Goal: Information Seeking & Learning: Learn about a topic

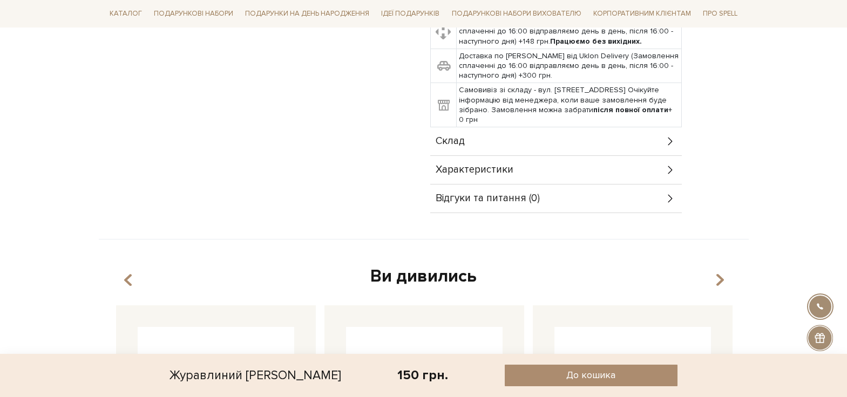
scroll to position [432, 0]
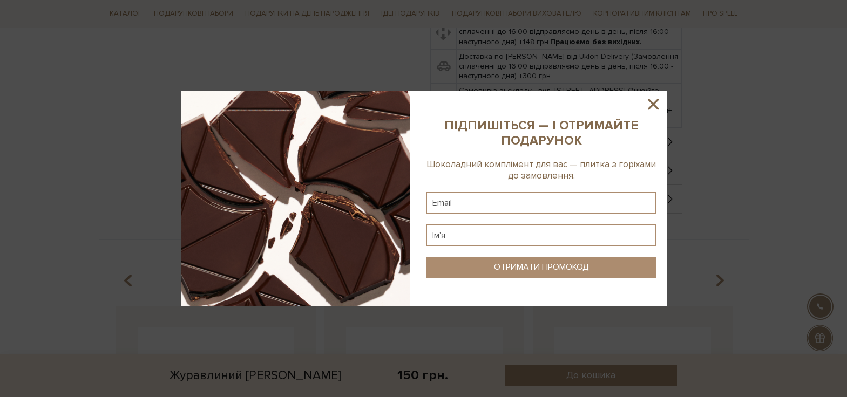
click at [584, 214] on sys-column-static at bounding box center [541, 199] width 251 height 216
click at [651, 102] on icon at bounding box center [653, 104] width 11 height 11
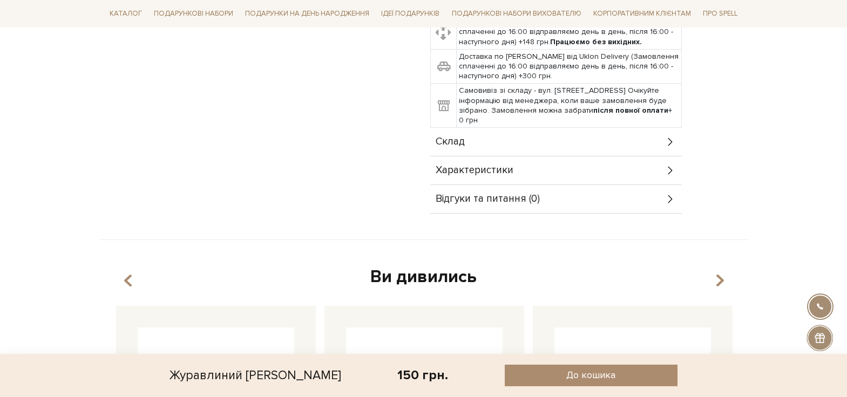
click at [636, 200] on div "Відгуки та питання (0)" at bounding box center [556, 199] width 252 height 28
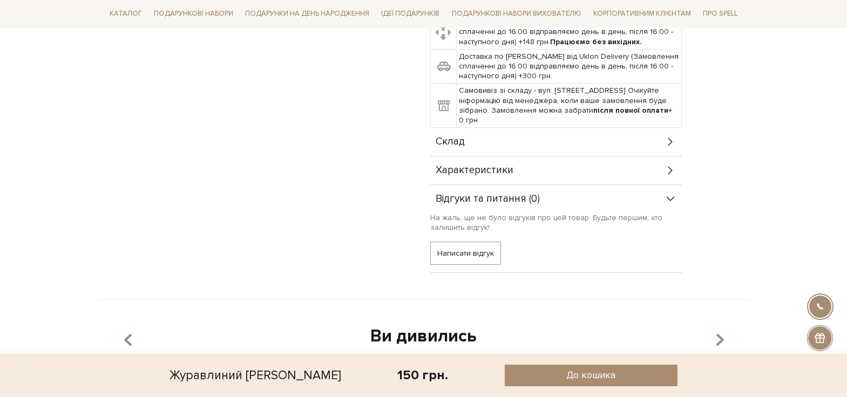
click at [639, 172] on div "Характеристики" at bounding box center [556, 171] width 252 height 28
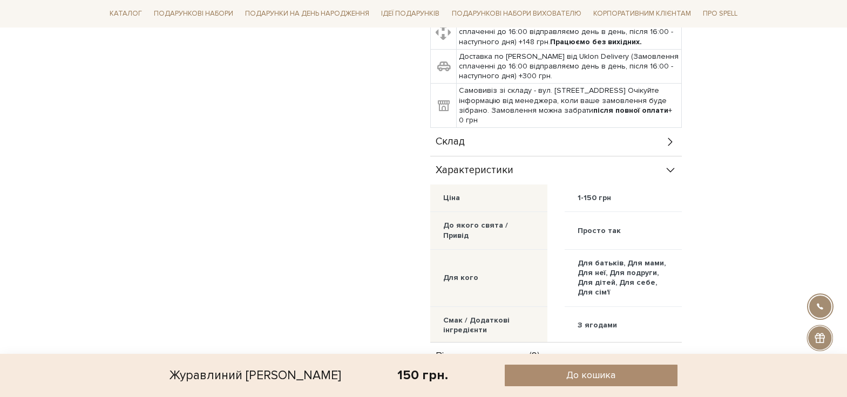
click at [652, 138] on div "Склад" at bounding box center [556, 142] width 252 height 28
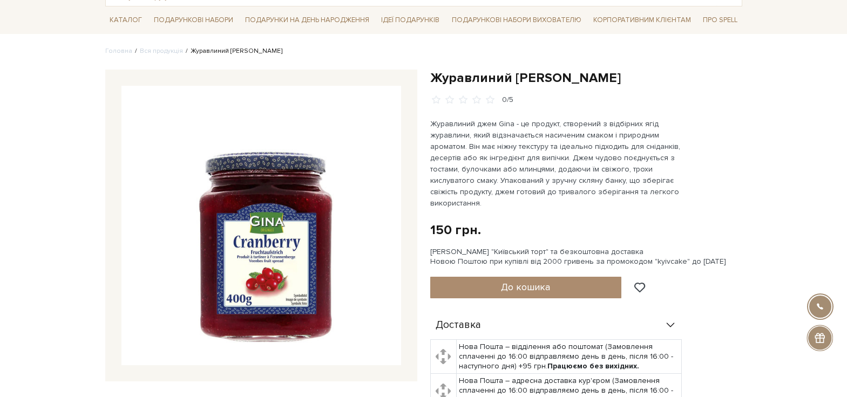
scroll to position [54, 0]
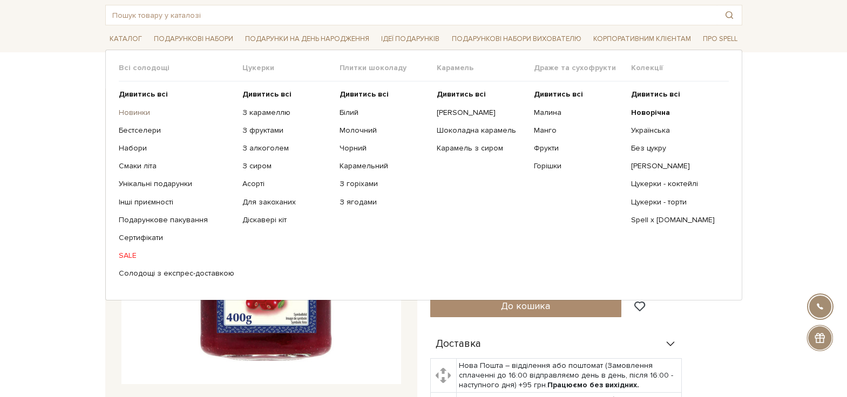
click at [130, 113] on link "Новинки" at bounding box center [177, 113] width 116 height 10
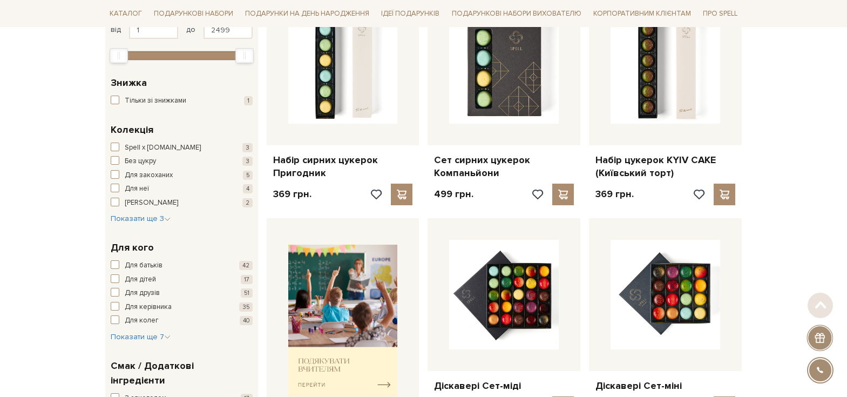
scroll to position [216, 0]
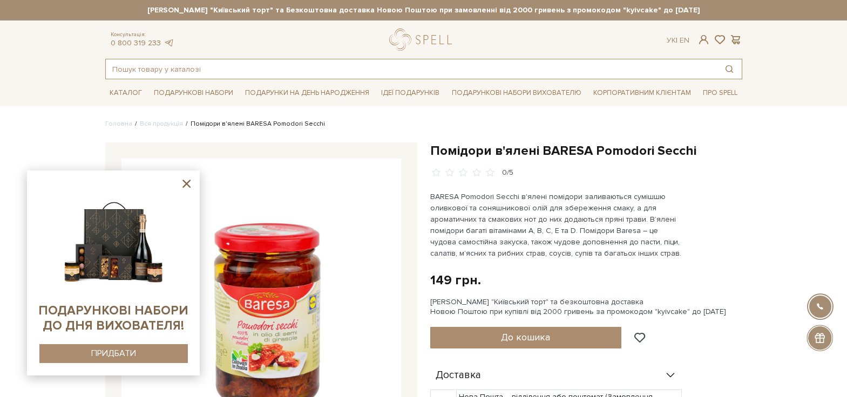
click at [347, 64] on input "text" at bounding box center [411, 68] width 611 height 19
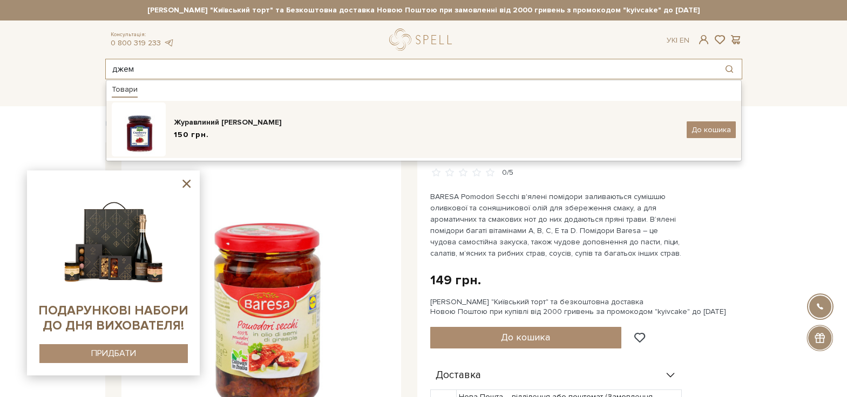
type input "джем"
click at [240, 127] on div "Журавлиний [PERSON_NAME]" at bounding box center [426, 122] width 505 height 11
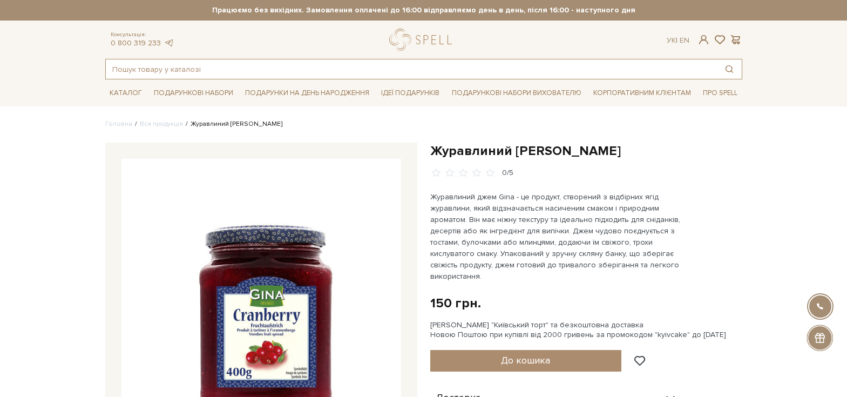
click at [381, 72] on input "text" at bounding box center [411, 68] width 611 height 19
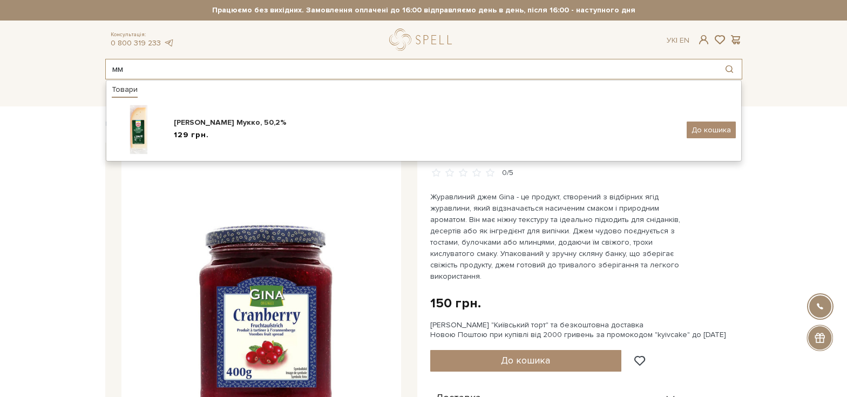
type input "м"
